Goal: Information Seeking & Learning: Learn about a topic

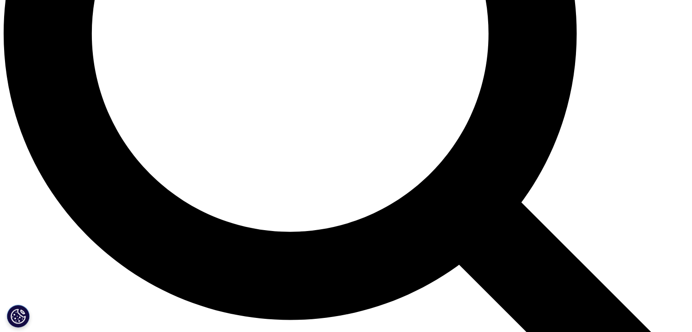
scroll to position [956, 0]
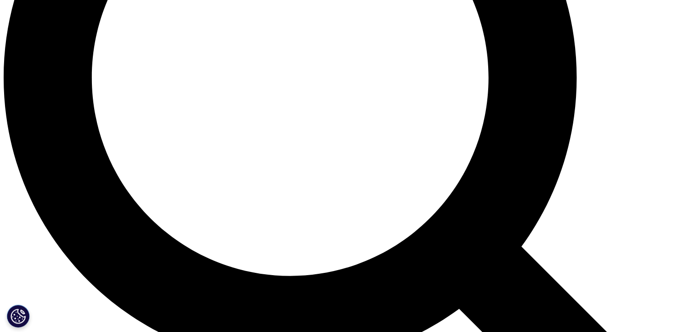
scroll to position [1001, 0]
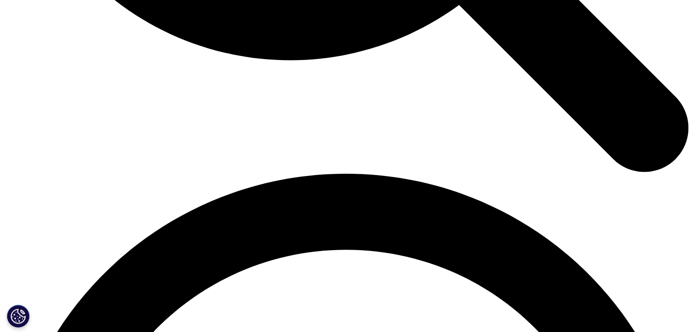
scroll to position [1229, 0]
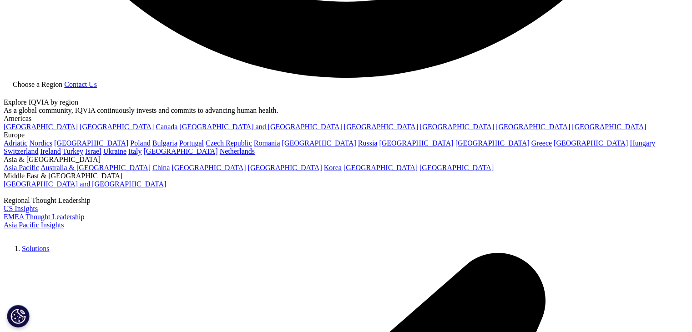
scroll to position [2003, 0]
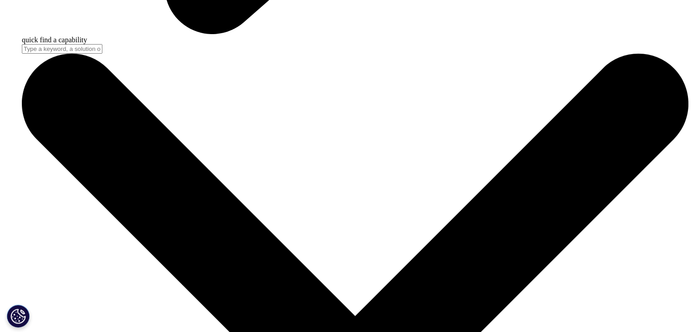
scroll to position [2965, 0]
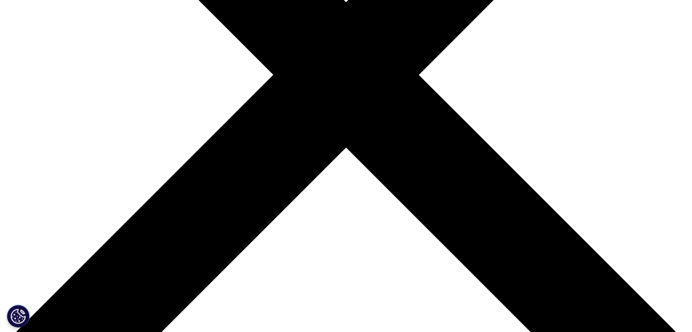
scroll to position [410, 0]
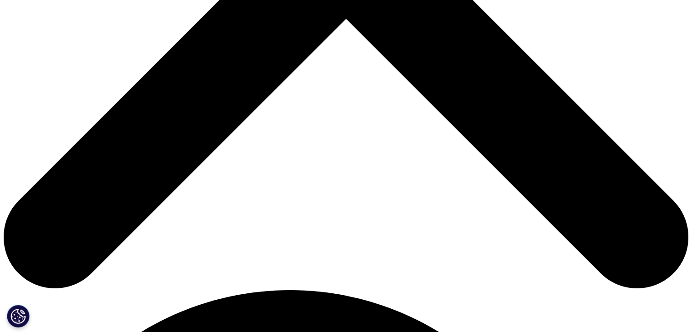
drag, startPoint x: 366, startPoint y: 208, endPoint x: 414, endPoint y: 220, distance: 49.7
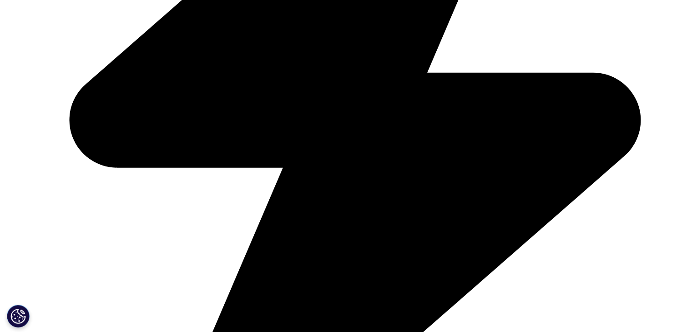
scroll to position [501, 0]
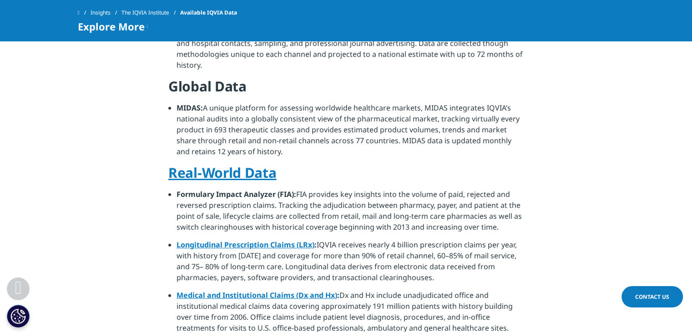
click at [224, 77] on h4 "Global Data" at bounding box center [345, 89] width 355 height 25
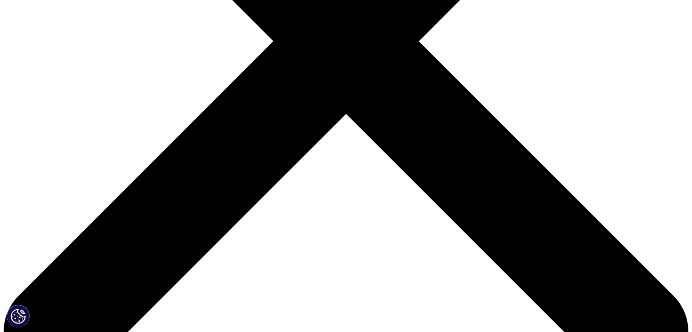
scroll to position [319, 0]
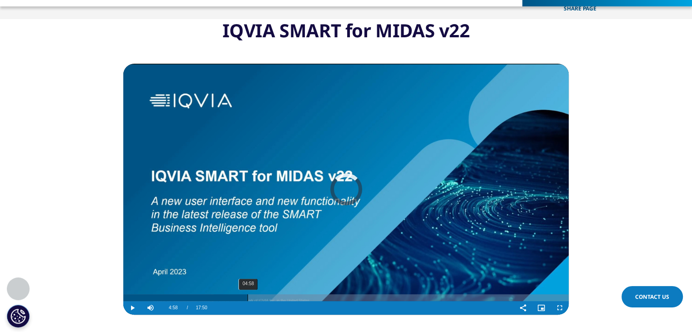
click at [248, 299] on div "04:58" at bounding box center [248, 297] width 0 height 7
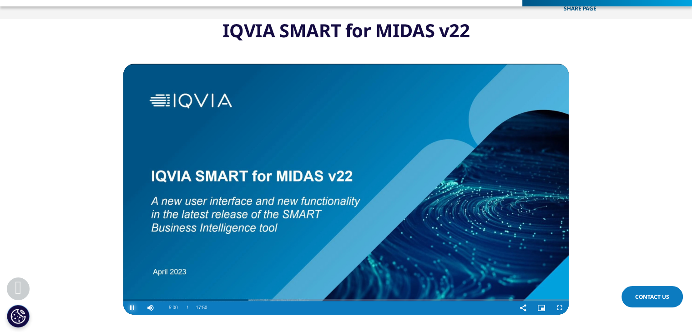
click at [137, 308] on span "Video Player" at bounding box center [132, 308] width 18 height 0
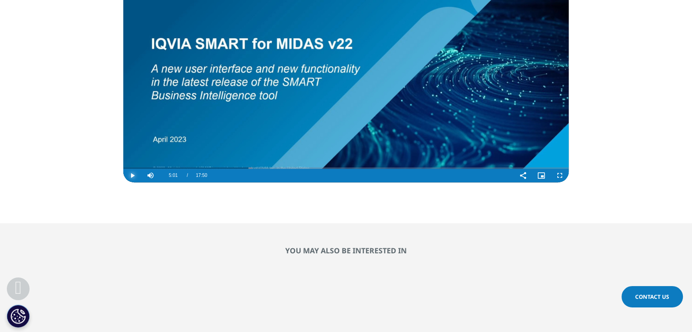
scroll to position [592, 0]
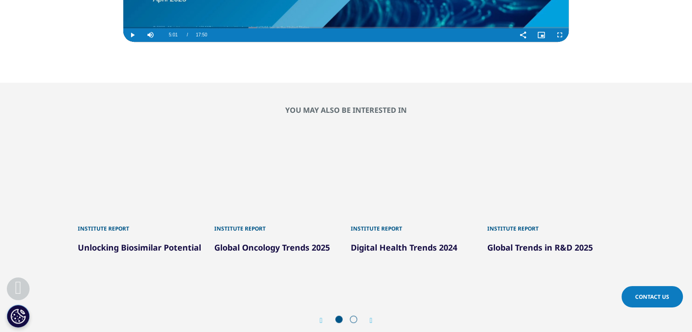
click at [224, 199] on div "2 / 6" at bounding box center [277, 174] width 127 height 83
